Goal: Task Accomplishment & Management: Complete application form

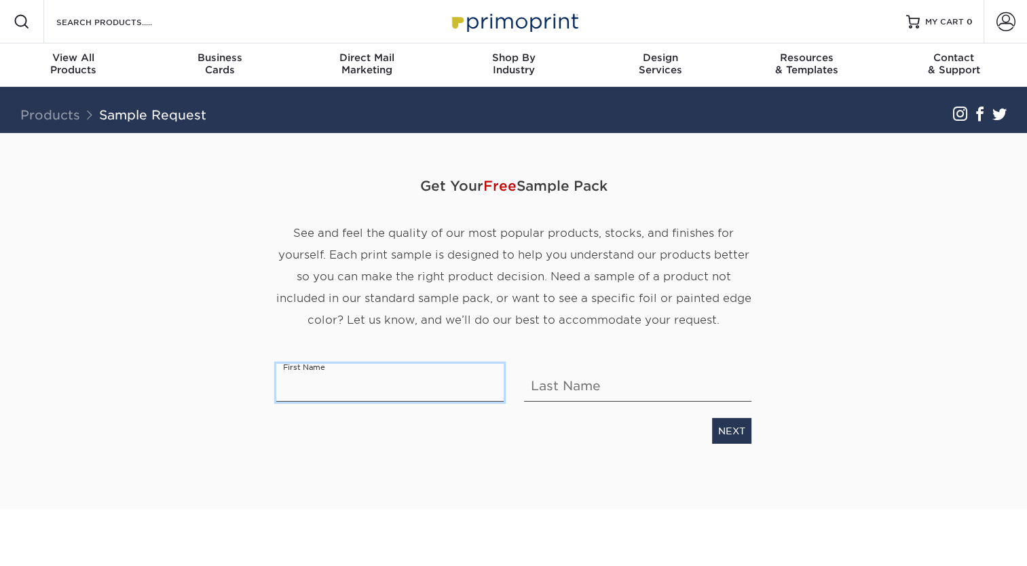
click at [345, 382] on input "text" at bounding box center [389, 383] width 227 height 38
type input "[PERSON_NAME]"
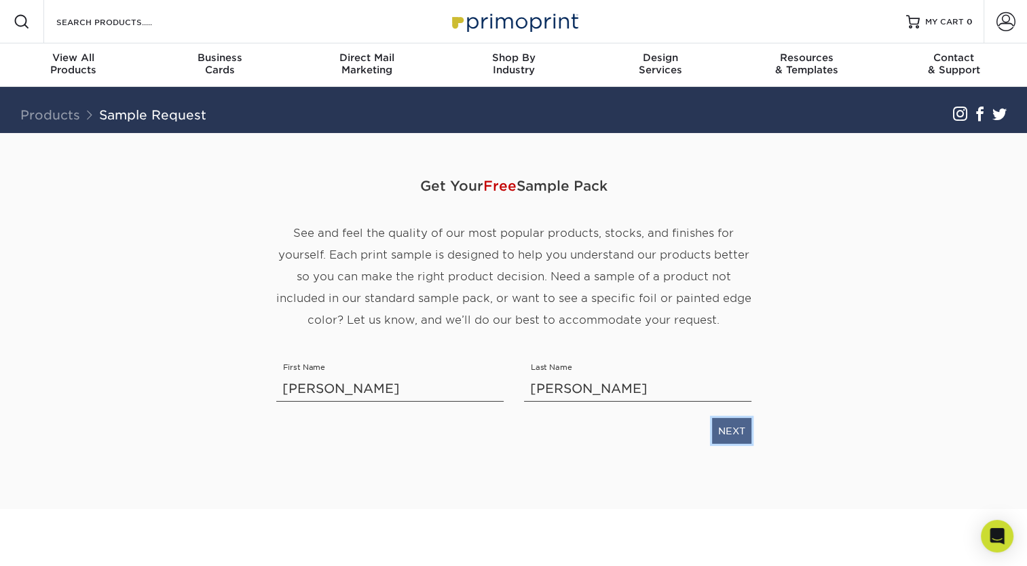
click at [722, 434] on link "NEXT" at bounding box center [731, 431] width 39 height 26
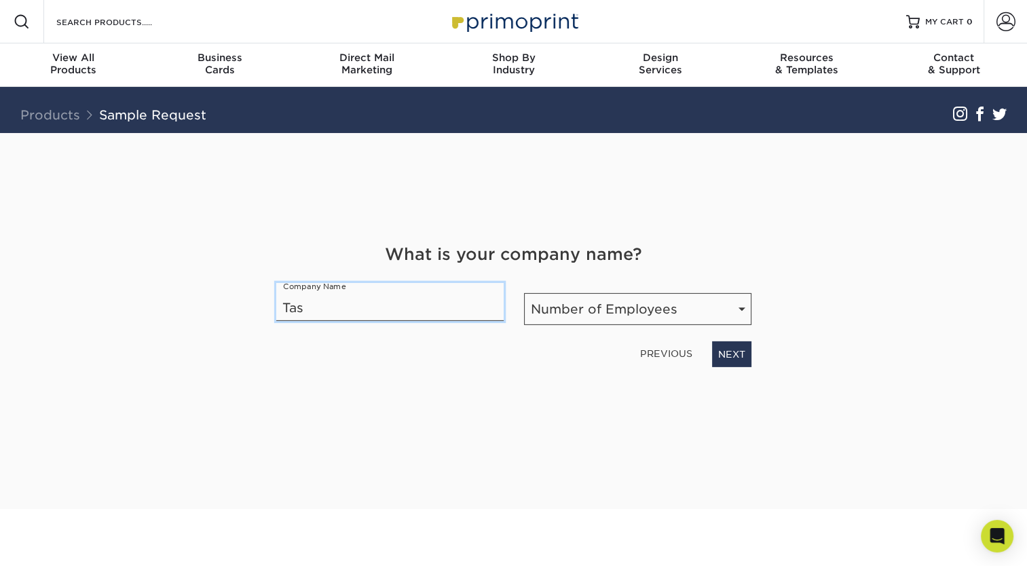
type input "TaskBridge Solutions"
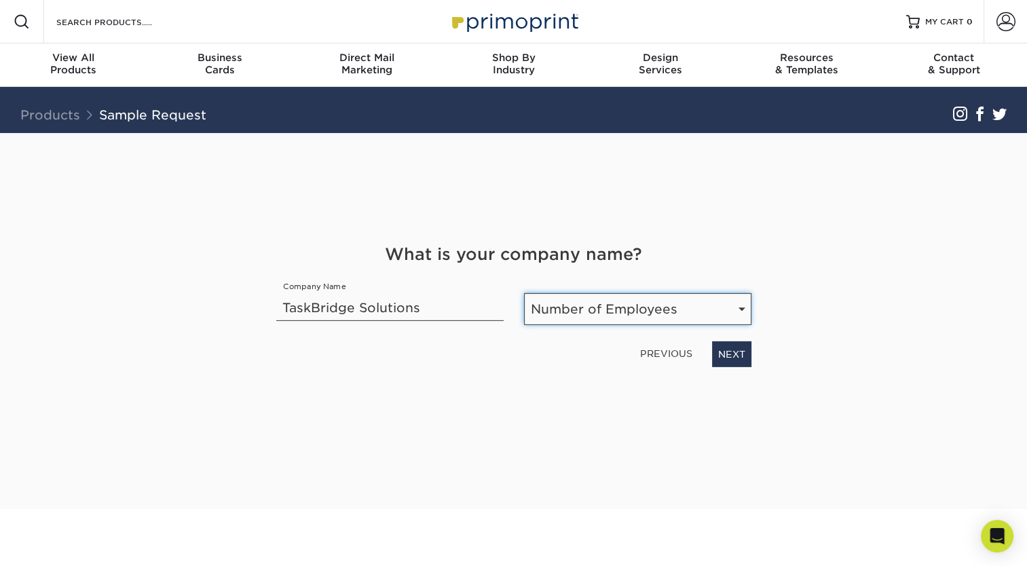
click at [741, 311] on select "Number of Employees Self-employed 1-10 employees 11-50 employees 51-200 employe…" at bounding box center [637, 309] width 227 height 32
select select "1-10"
click at [524, 293] on select "Number of Employees Self-employed 1-10 employees 11-50 employees 51-200 employe…" at bounding box center [637, 309] width 227 height 32
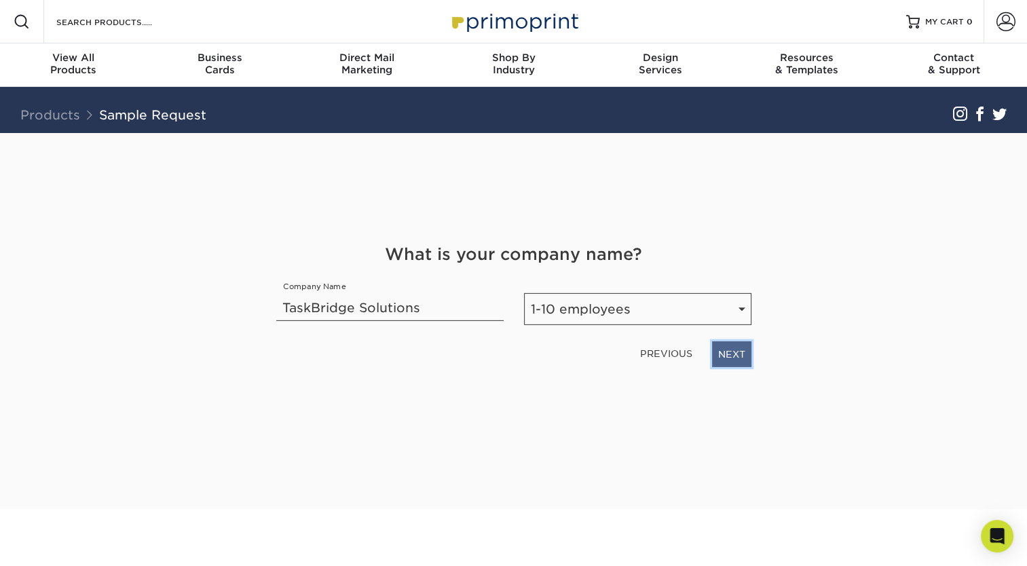
click at [729, 356] on link "NEXT" at bounding box center [731, 354] width 39 height 26
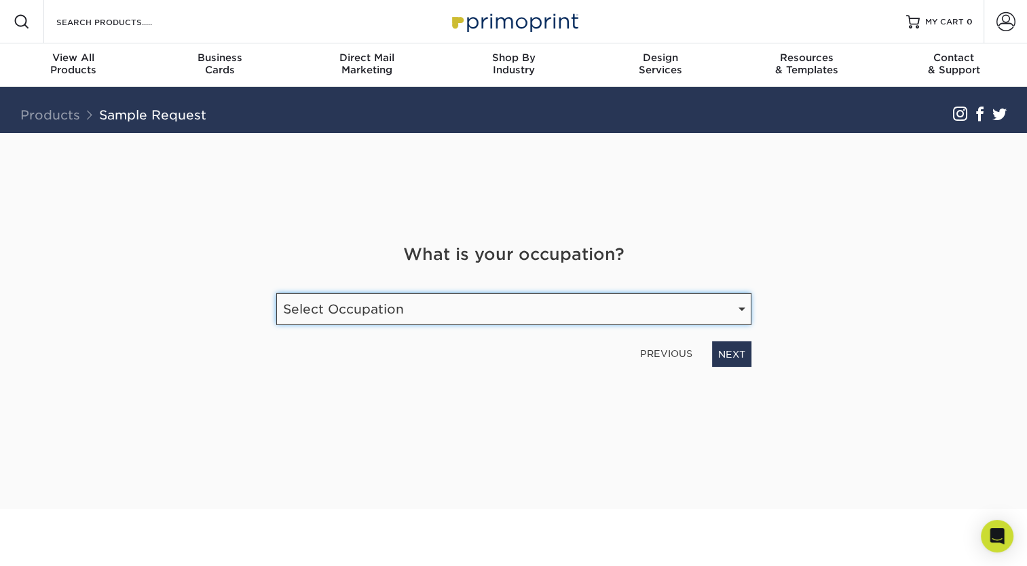
click at [736, 311] on select "Select Occupation Agency Automotive Blogger Cleaning Services Construction Educ…" at bounding box center [513, 309] width 475 height 32
select select "Technology"
click at [276, 293] on select "Select Occupation Agency Automotive Blogger Cleaning Services Construction Educ…" at bounding box center [513, 309] width 475 height 32
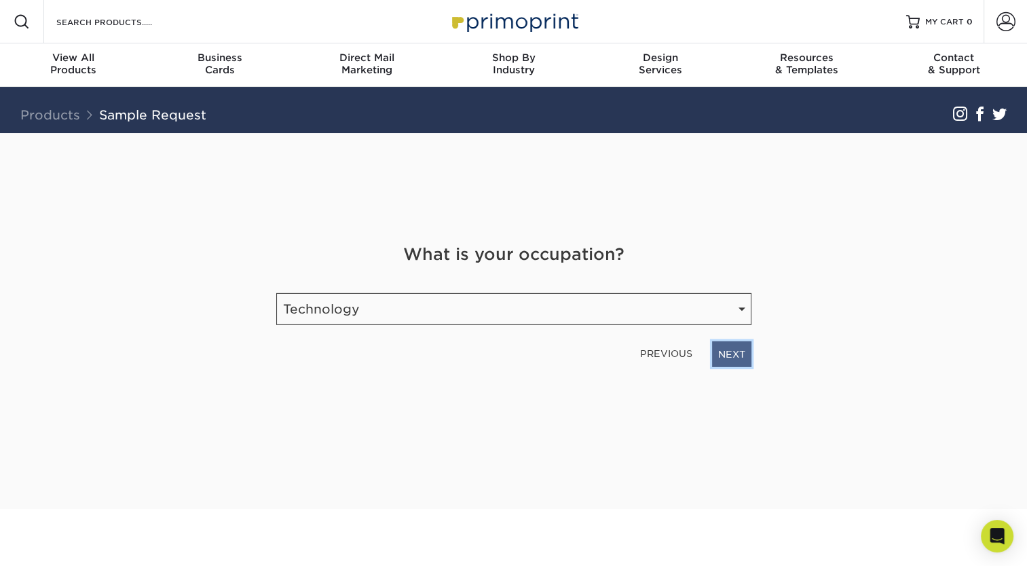
click at [738, 356] on link "NEXT" at bounding box center [731, 354] width 39 height 26
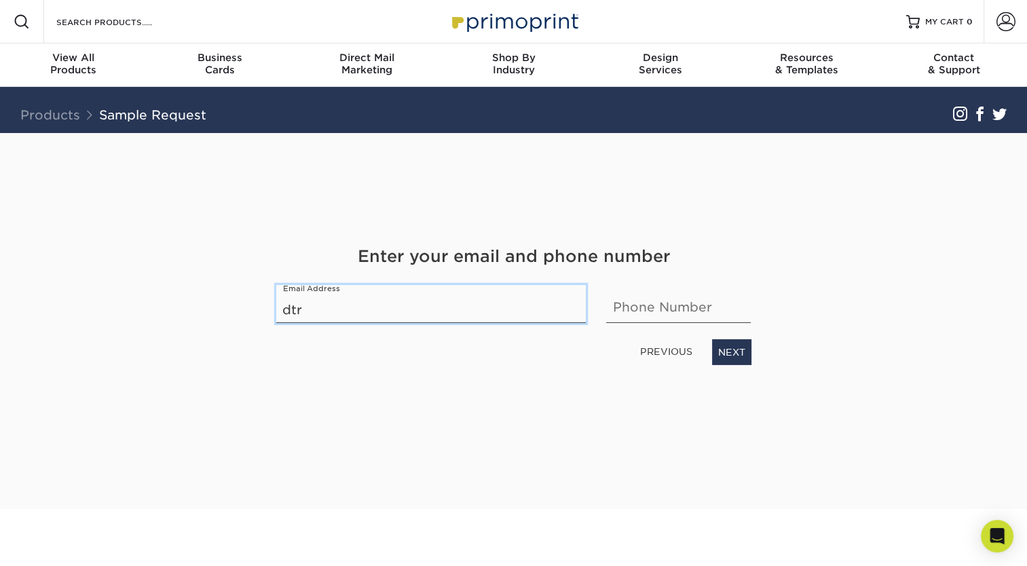
type input "[DOMAIN_NAME][EMAIL_ADDRESS][DOMAIN_NAME]"
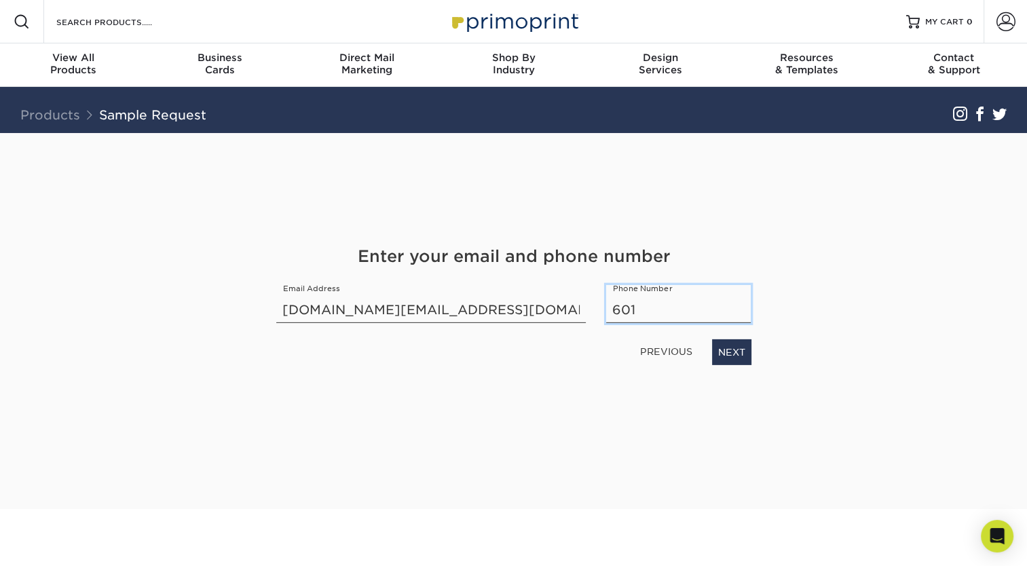
type input "6013947931"
click at [717, 358] on link "NEXT" at bounding box center [731, 352] width 39 height 26
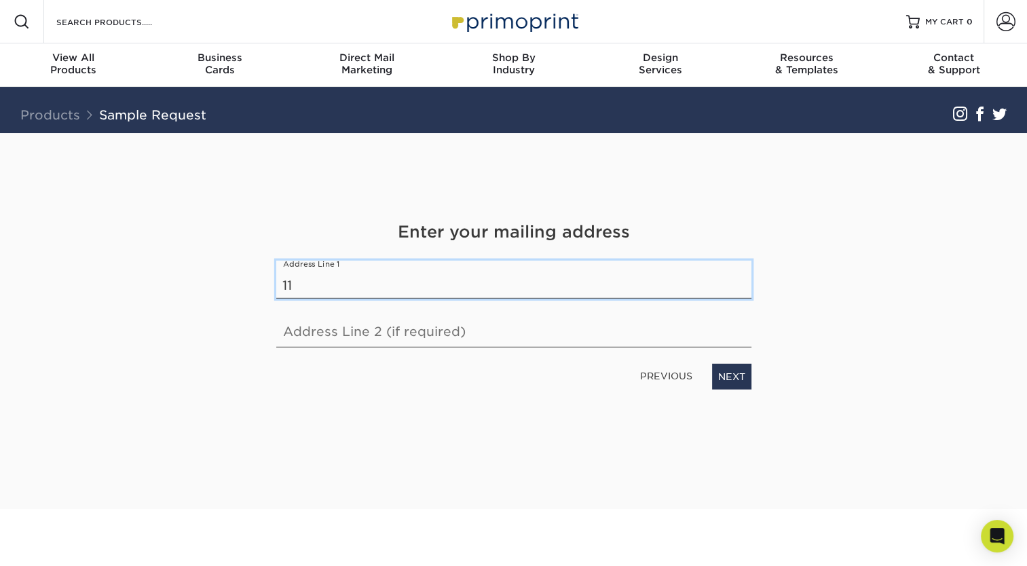
type input "11087 Old 63 N"
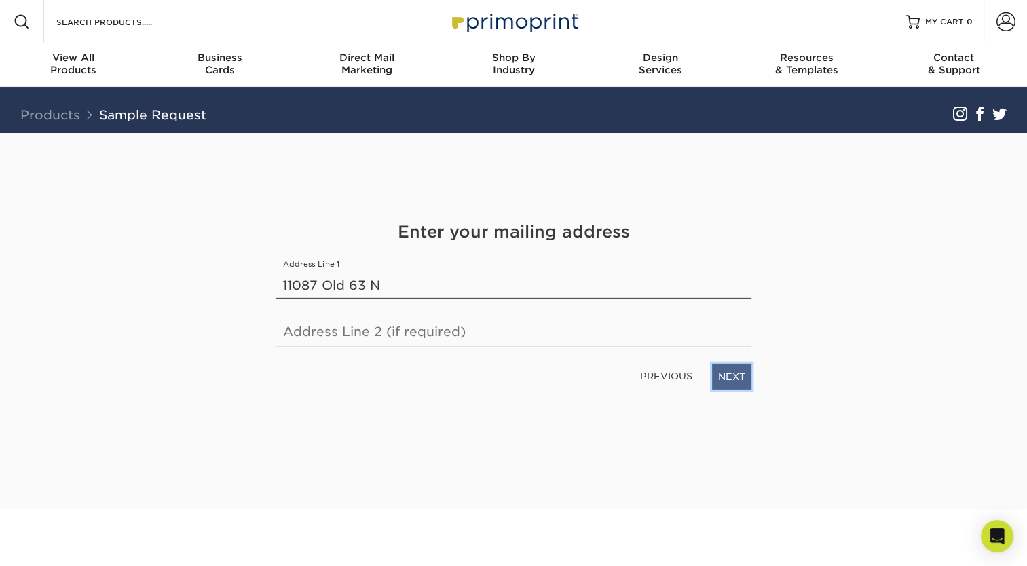
click at [732, 380] on link "NEXT" at bounding box center [731, 377] width 39 height 26
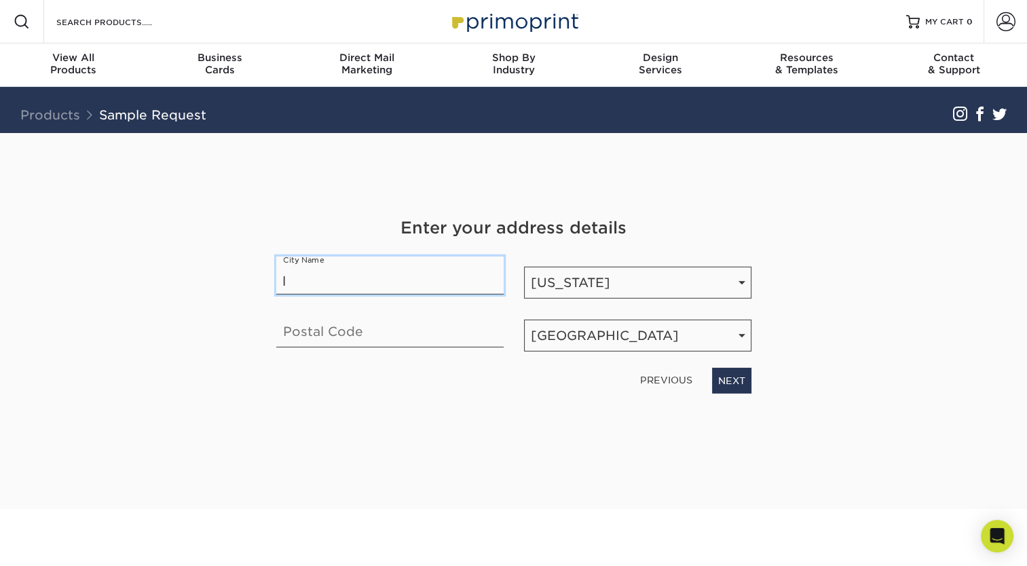
type input "Lucedale"
type input "39452-3803"
click at [734, 384] on link "NEXT" at bounding box center [731, 381] width 39 height 26
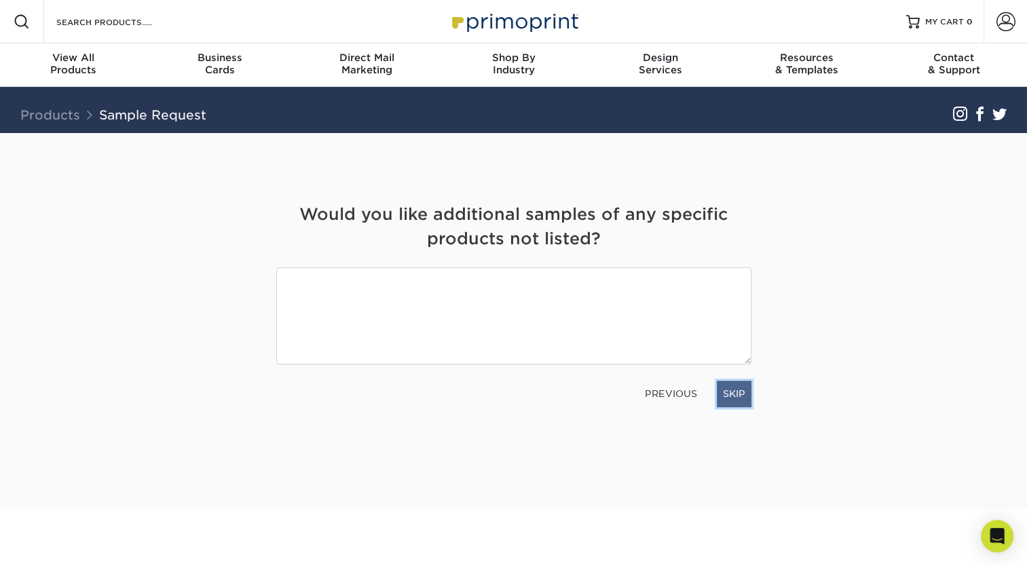
click at [743, 399] on link "SKIP" at bounding box center [734, 394] width 35 height 26
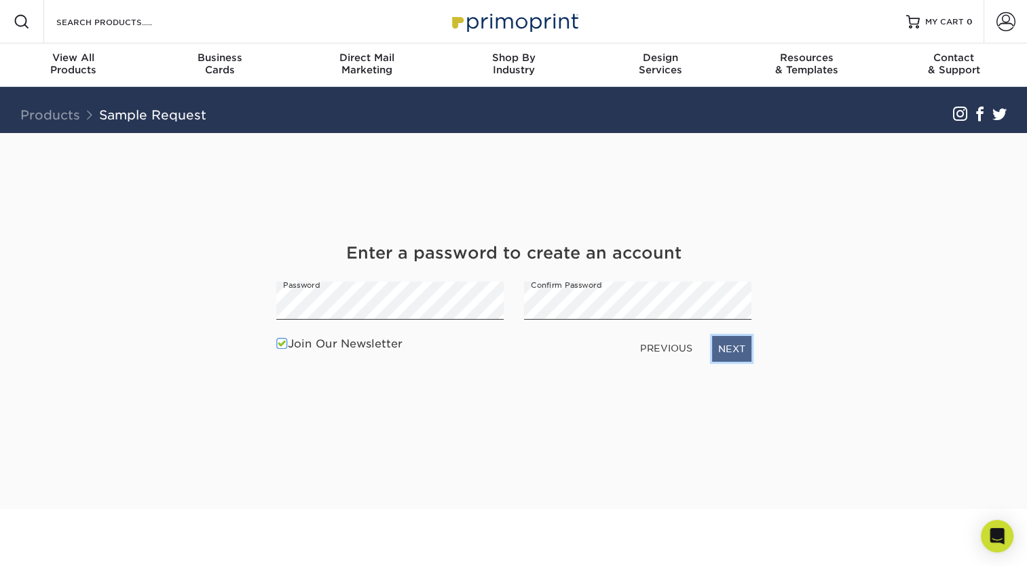
click at [730, 349] on link "NEXT" at bounding box center [731, 349] width 39 height 26
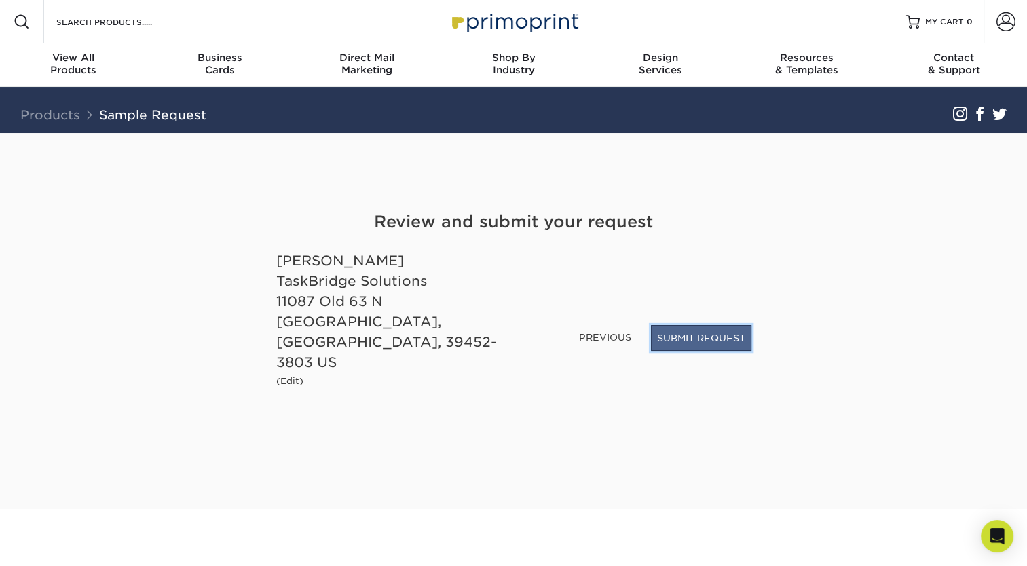
click at [687, 351] on button "SUBMIT REQUEST" at bounding box center [701, 338] width 100 height 26
